Goal: Task Accomplishment & Management: Manage account settings

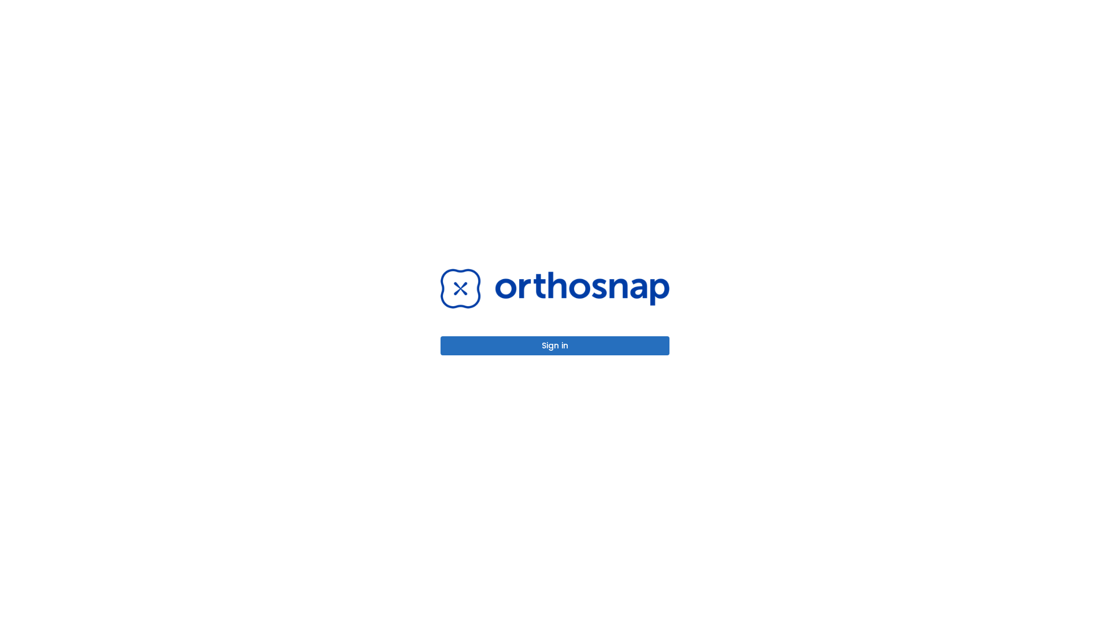
click at [555, 346] on button "Sign in" at bounding box center [555, 345] width 229 height 19
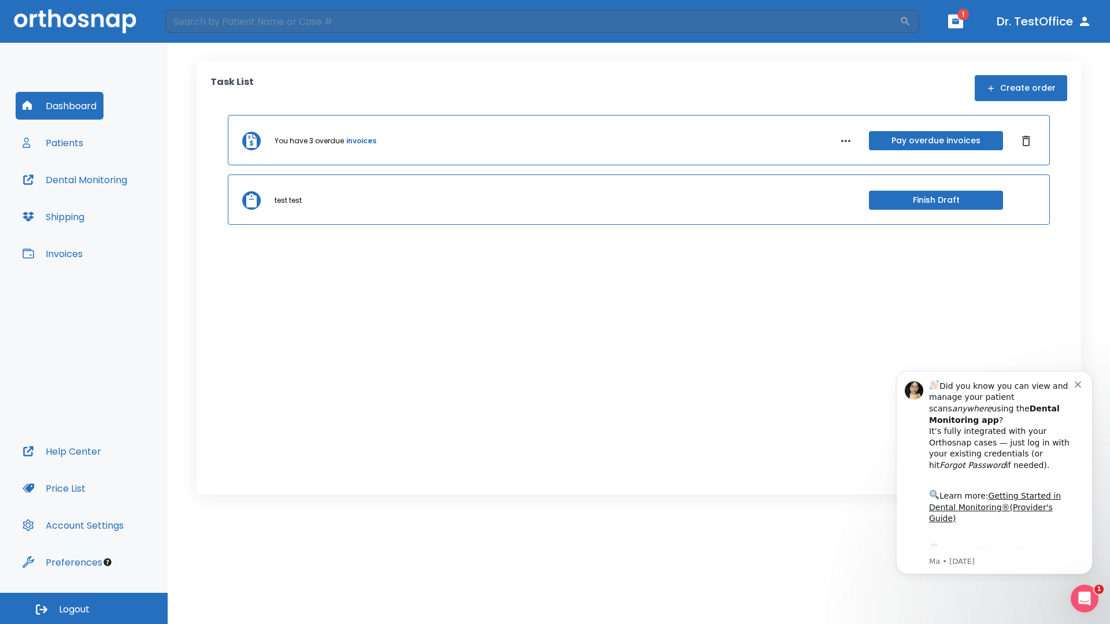
click at [84, 609] on span "Logout" at bounding box center [74, 610] width 31 height 13
